Goal: Transaction & Acquisition: Purchase product/service

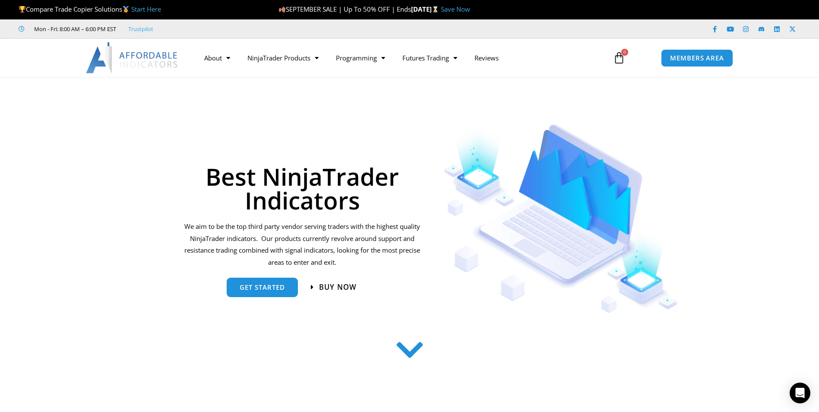
click at [331, 290] on span "Buy now" at bounding box center [338, 286] width 38 height 7
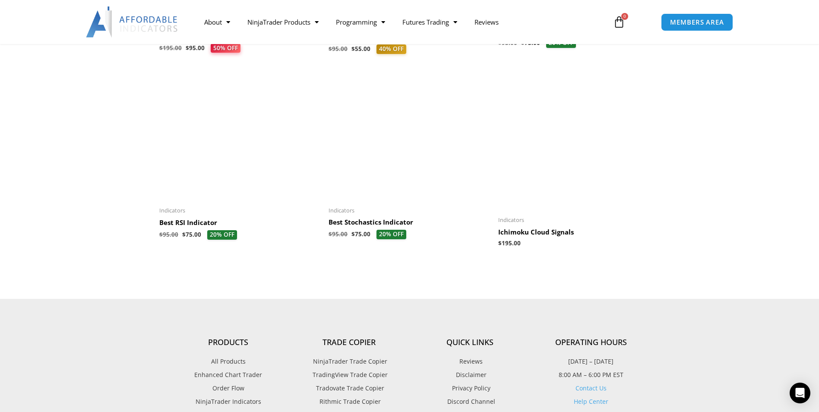
scroll to position [950, 0]
